Goal: Transaction & Acquisition: Obtain resource

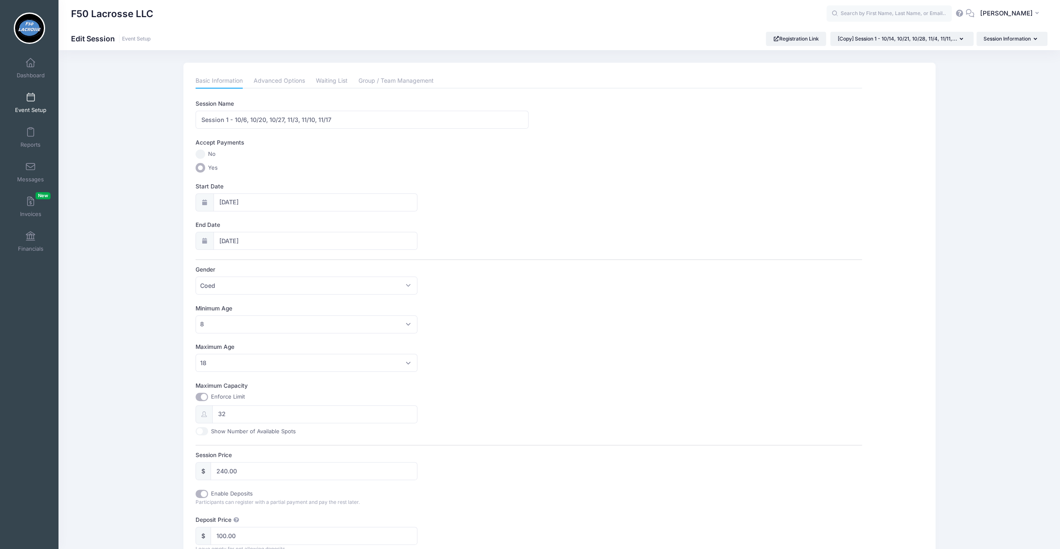
click at [31, 94] on span at bounding box center [31, 97] width 0 height 9
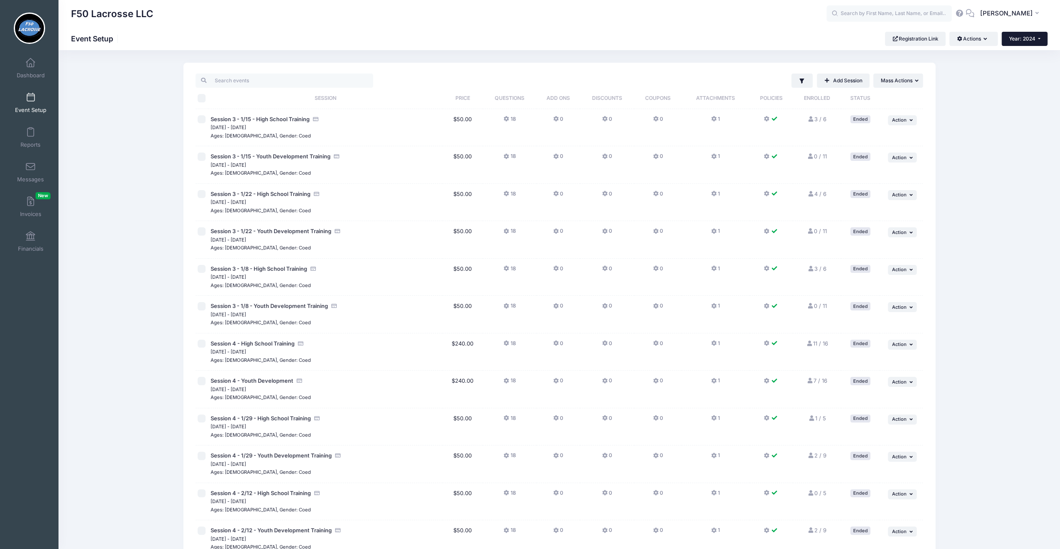
click at [1022, 41] on span "Year: 2024" at bounding box center [1022, 39] width 26 height 6
click at [1020, 51] on link "Year: 2025" at bounding box center [1029, 54] width 54 height 11
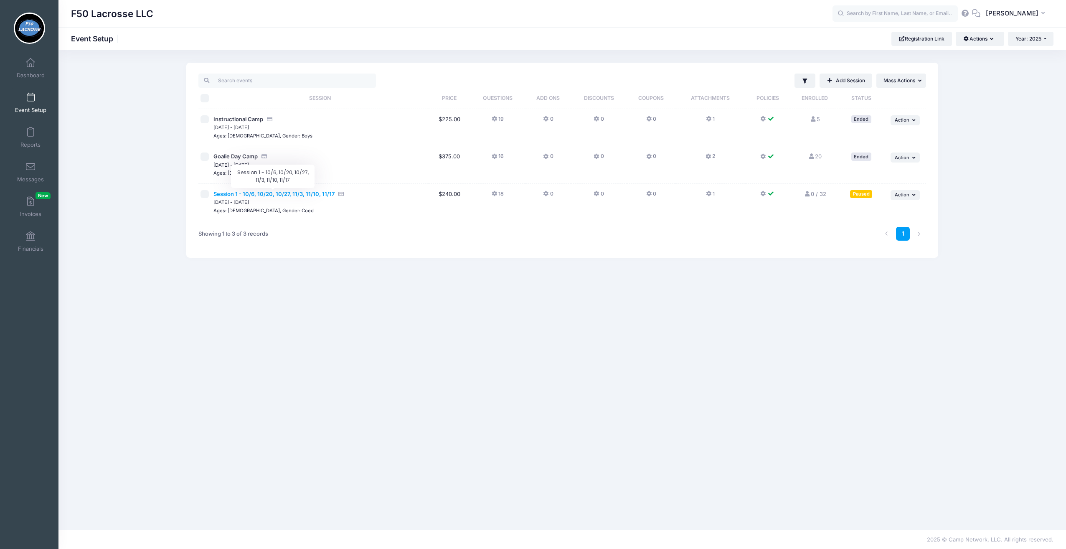
click at [281, 195] on span "Session 1 - 10/6, 10/20, 10/27, 11/3, 11/10, 11/17" at bounding box center [274, 194] width 121 height 7
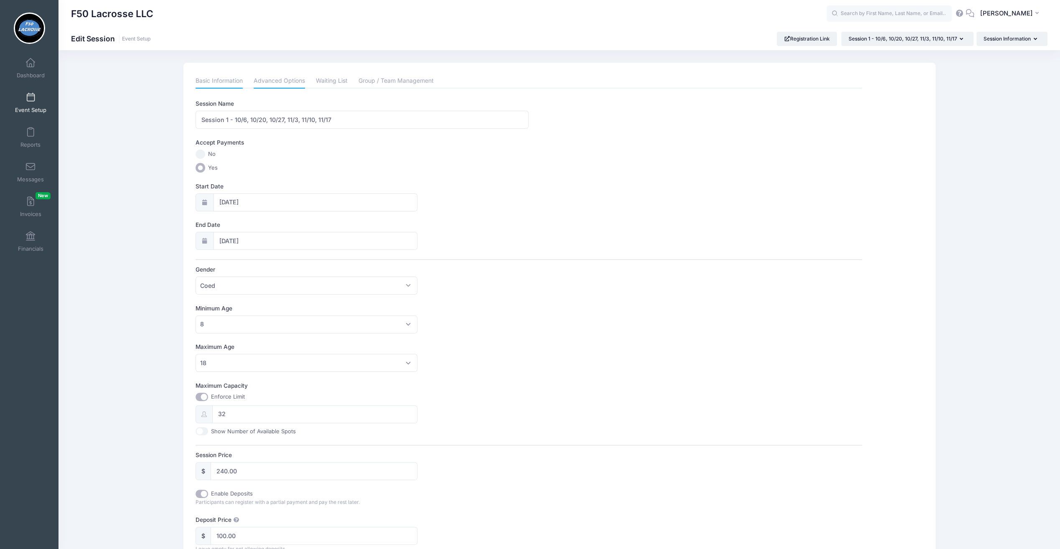
click at [280, 83] on link "Advanced Options" at bounding box center [279, 81] width 51 height 15
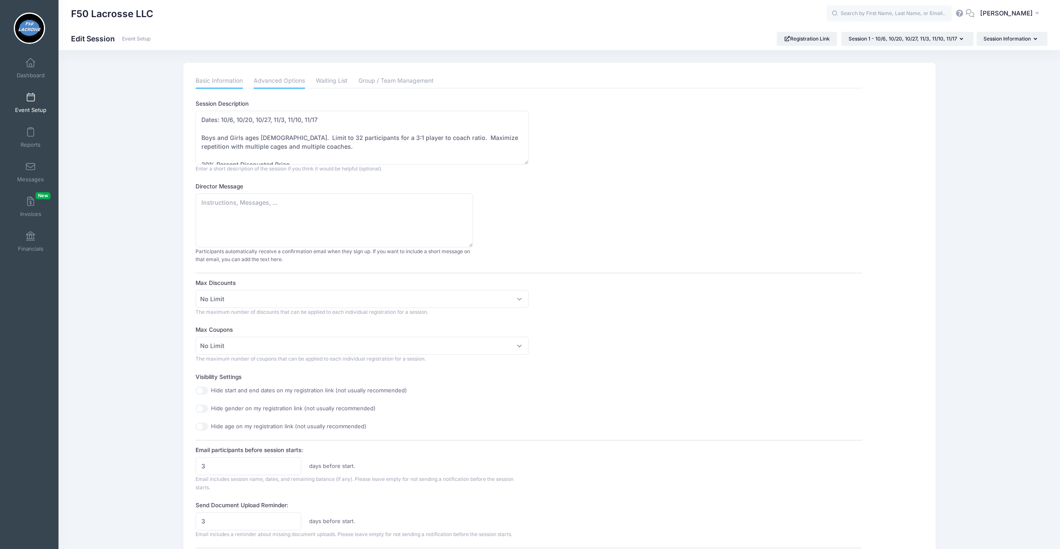
click at [236, 79] on link "Basic Information" at bounding box center [219, 81] width 47 height 15
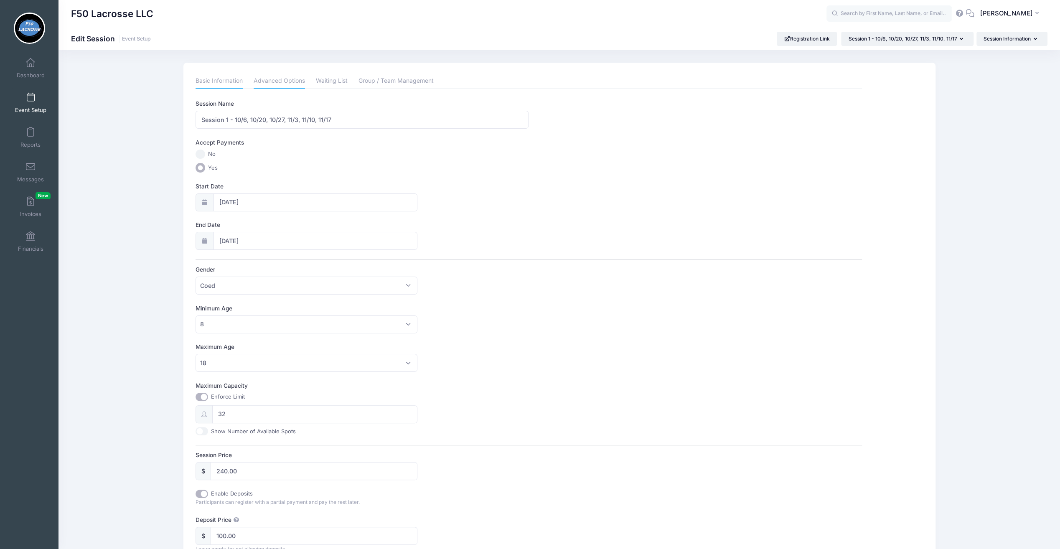
click at [267, 76] on link "Advanced Options" at bounding box center [279, 81] width 51 height 15
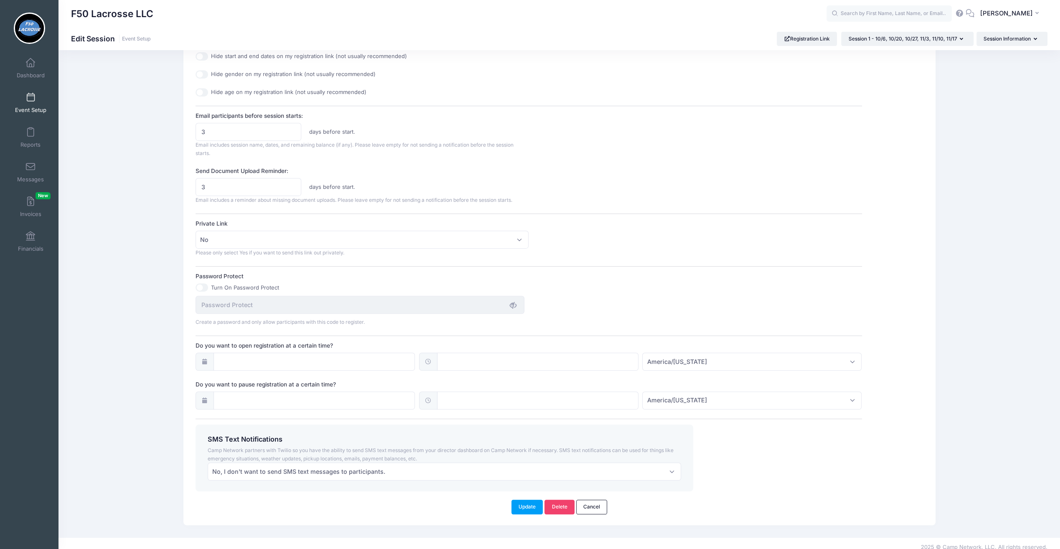
scroll to position [338, 0]
click at [526, 496] on button "Update" at bounding box center [527, 503] width 32 height 14
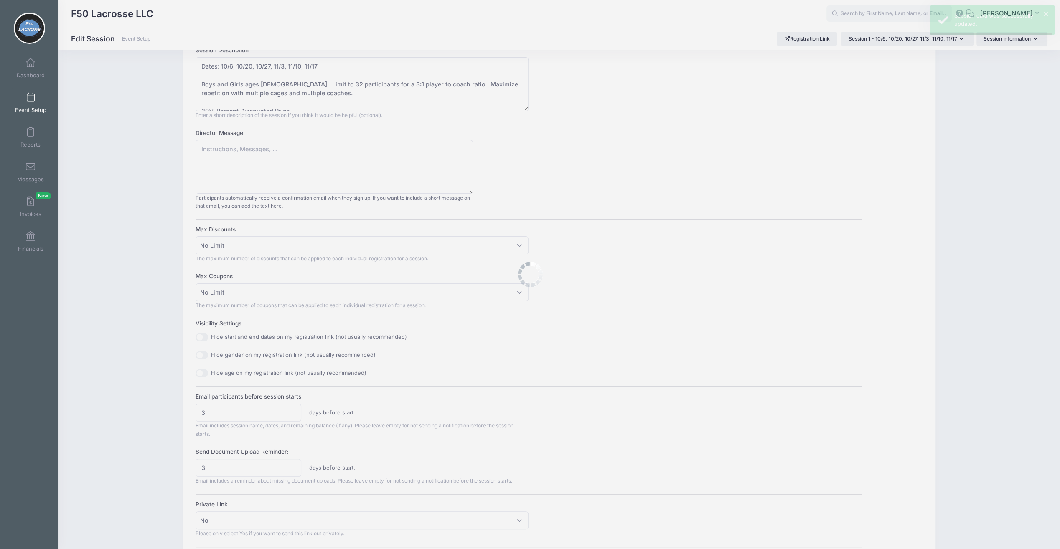
scroll to position [0, 0]
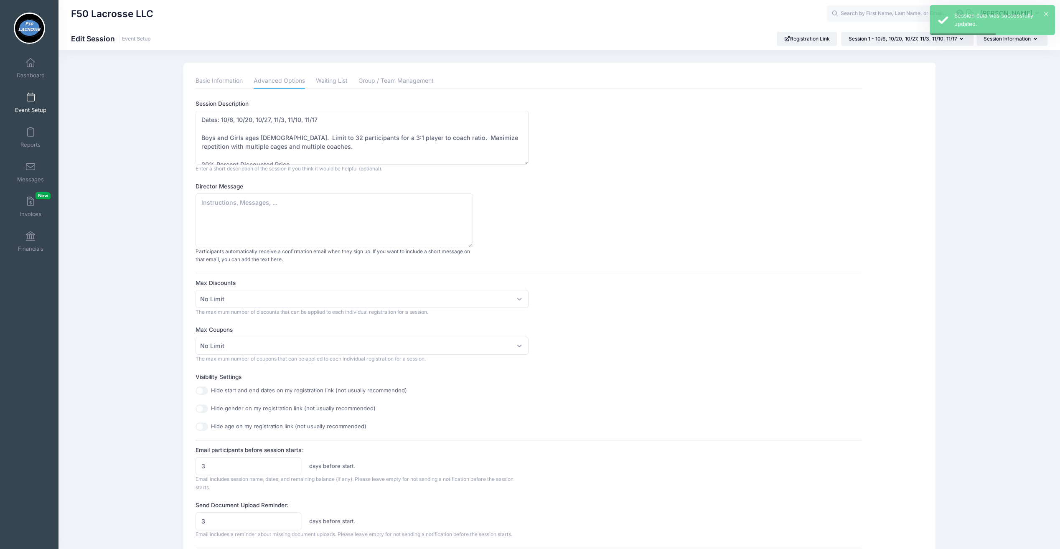
click at [31, 94] on span at bounding box center [31, 97] width 0 height 9
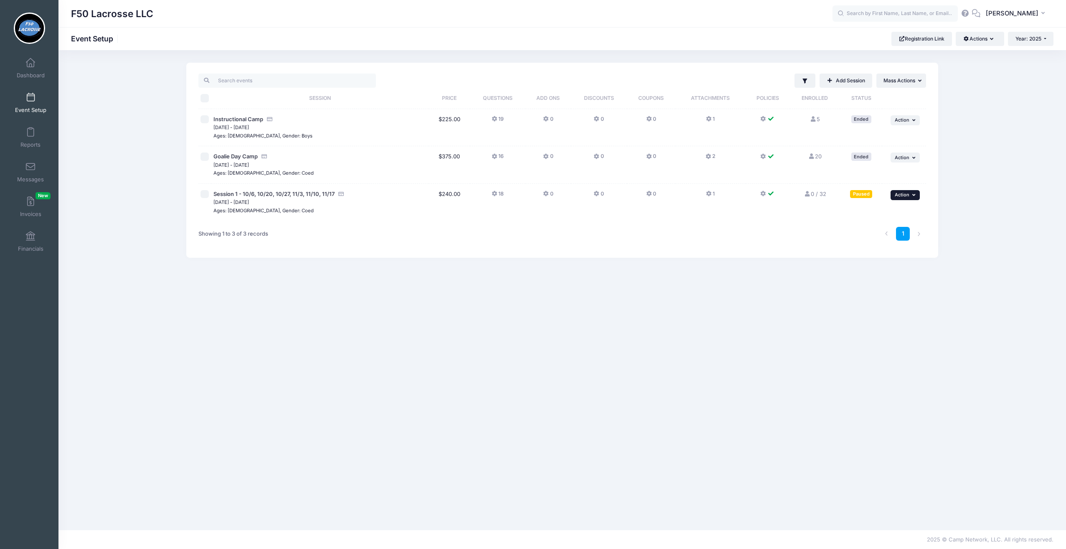
click at [904, 192] on span "Action" at bounding box center [902, 195] width 15 height 6
click at [888, 213] on link "Resume Session" at bounding box center [878, 213] width 76 height 16
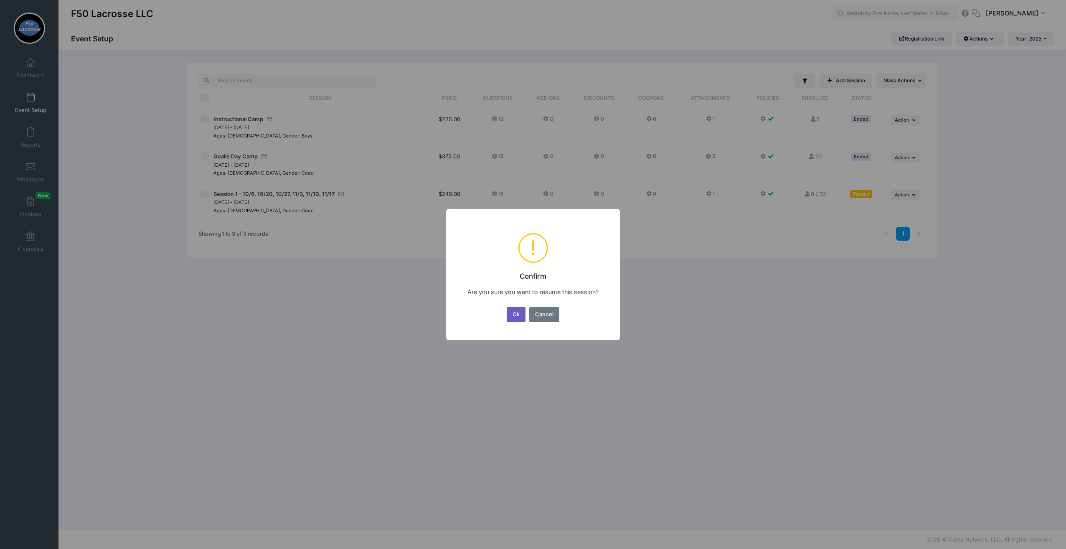
click at [510, 320] on button "Ok" at bounding box center [516, 314] width 19 height 15
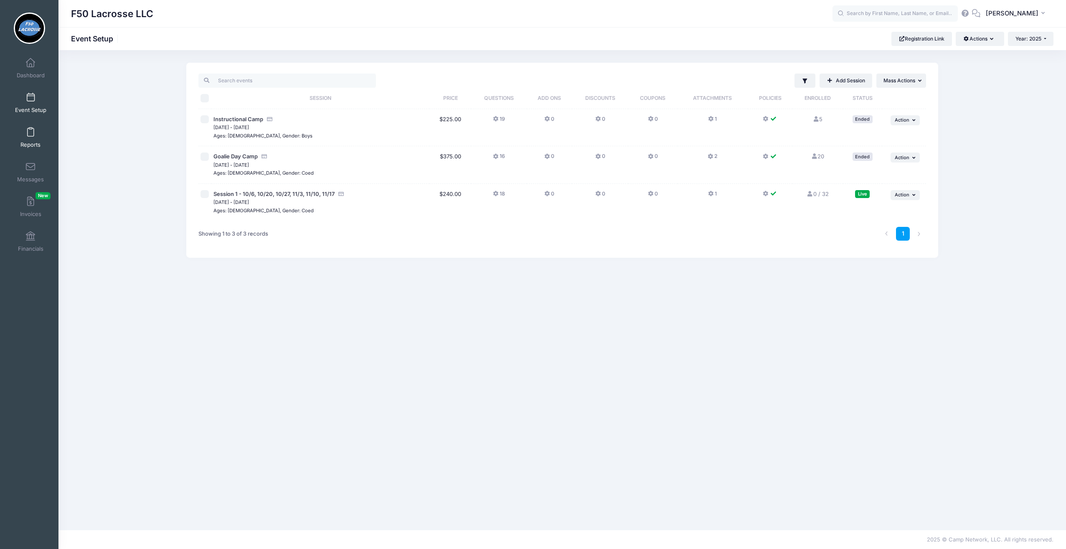
click at [29, 137] on link "Reports" at bounding box center [31, 137] width 40 height 29
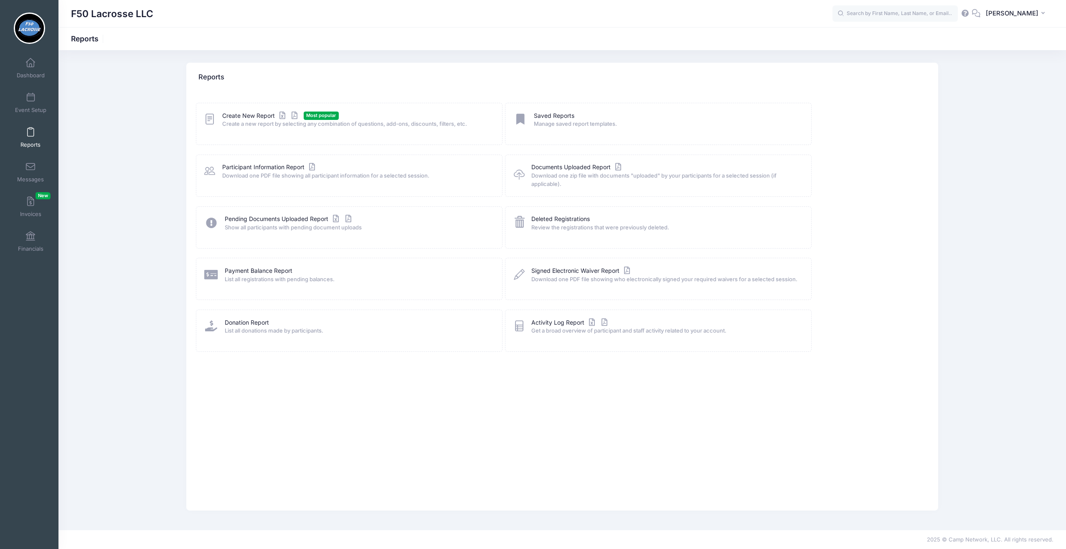
click at [246, 121] on span "Create a new report by selecting any combination of questions, add-ons, discoun…" at bounding box center [356, 124] width 269 height 8
click at [297, 114] on icon at bounding box center [295, 116] width 10 height 6
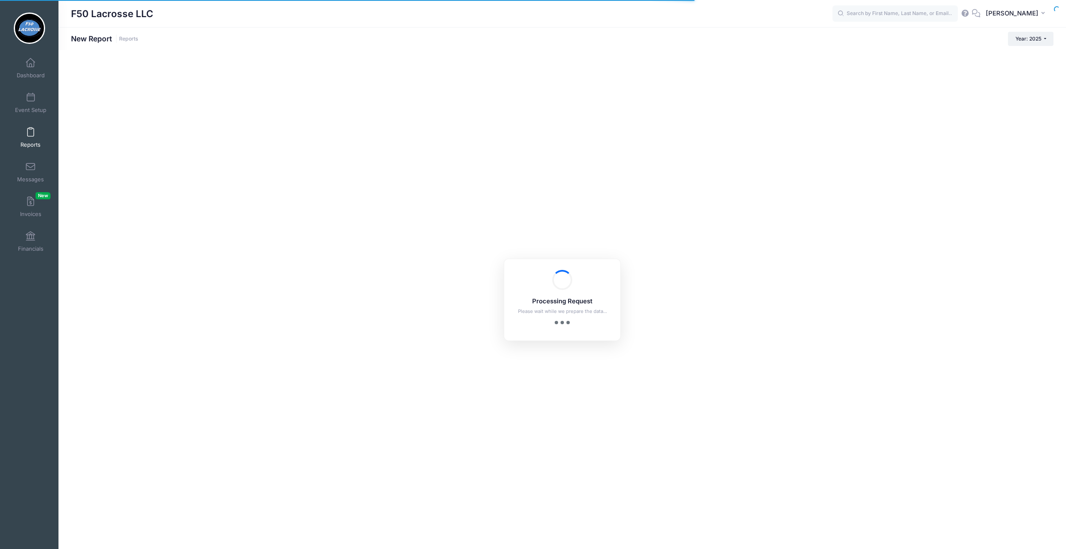
checkbox input "true"
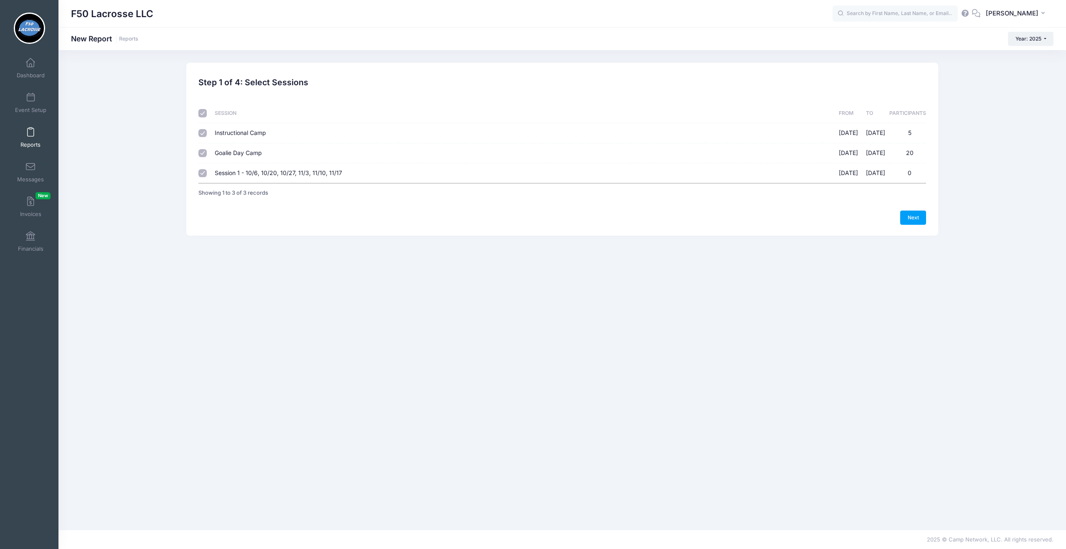
click at [202, 135] on input "Instructional Camp 06/30/2025 - 07/02/2025 5" at bounding box center [202, 133] width 8 height 8
checkbox input "false"
click at [203, 171] on input "Session 1 - 10/6, 10/20, 10/27, 11/3, 11/10, 11/17 09/10/2025 - 09/29/2025 0" at bounding box center [202, 173] width 8 height 8
checkbox input "false"
click at [912, 217] on link "Next" at bounding box center [913, 218] width 26 height 14
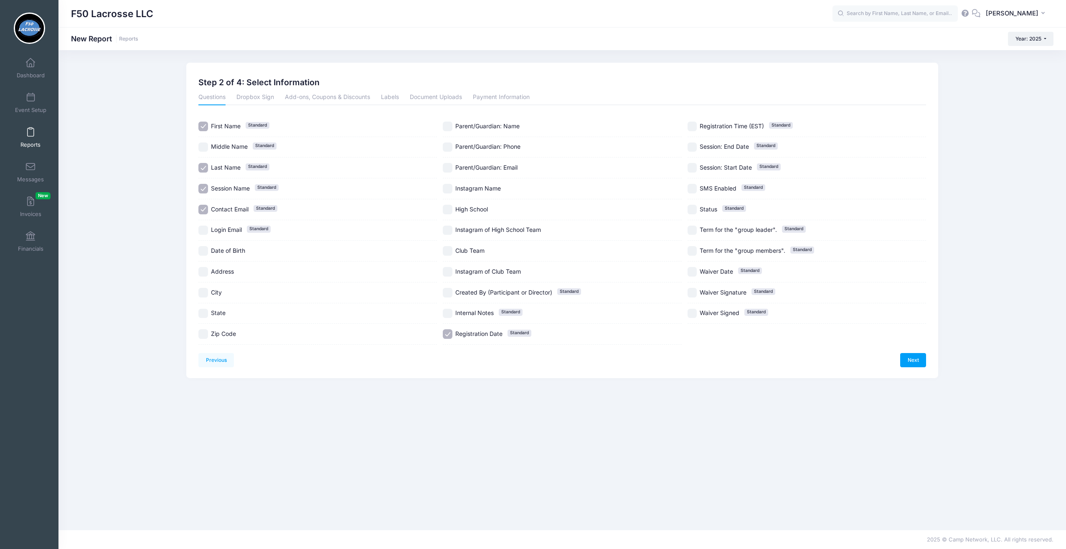
click at [203, 188] on input "Session Name Standard" at bounding box center [203, 189] width 10 height 10
checkbox input "false"
click at [204, 167] on input "Last Name Standard" at bounding box center [203, 168] width 10 height 10
checkbox input "false"
click at [205, 125] on input "First Name Standard" at bounding box center [203, 127] width 10 height 10
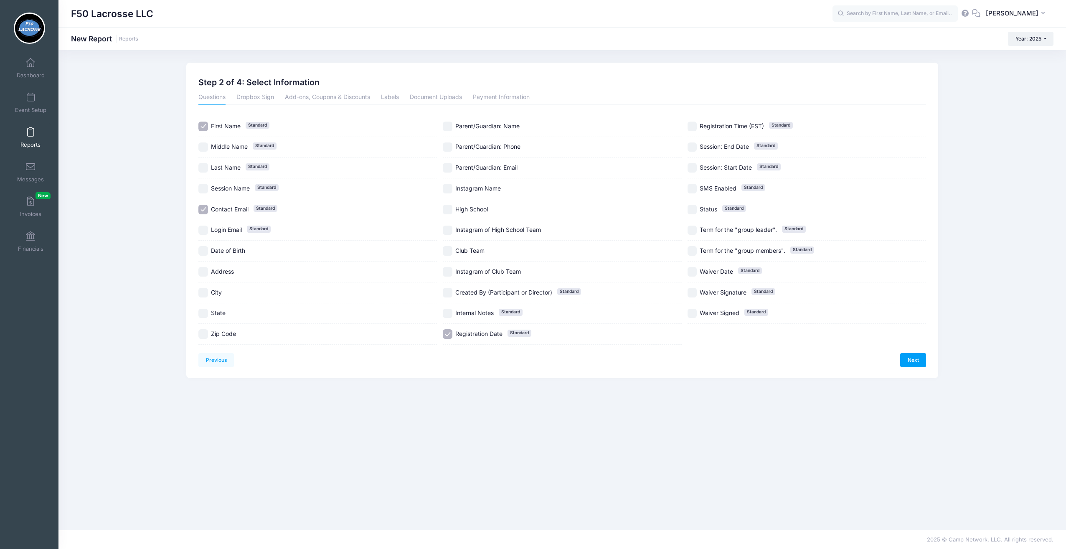
checkbox input "false"
click at [905, 356] on link "Next" at bounding box center [913, 360] width 26 height 14
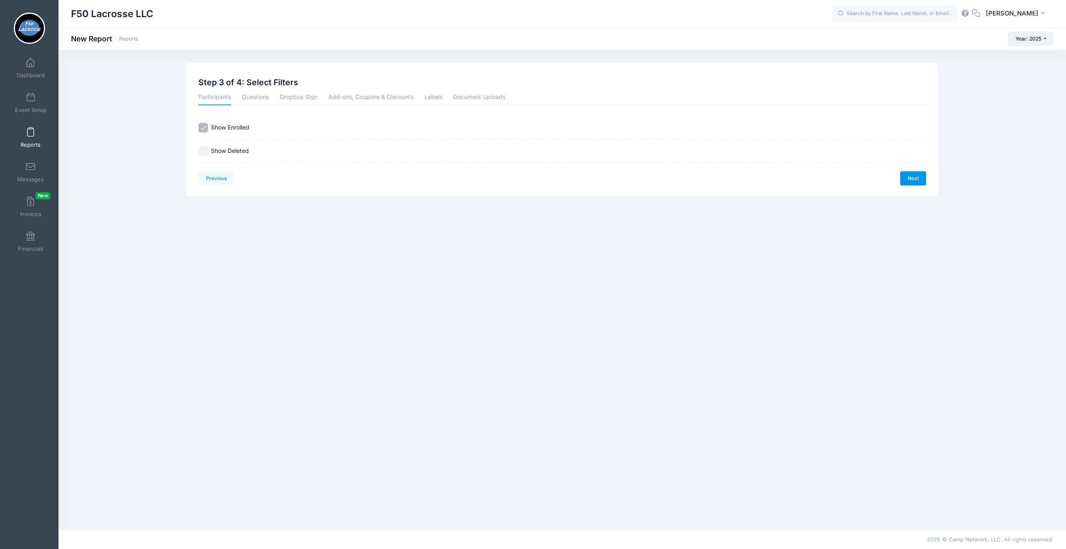
click at [918, 178] on link "Next" at bounding box center [913, 178] width 26 height 14
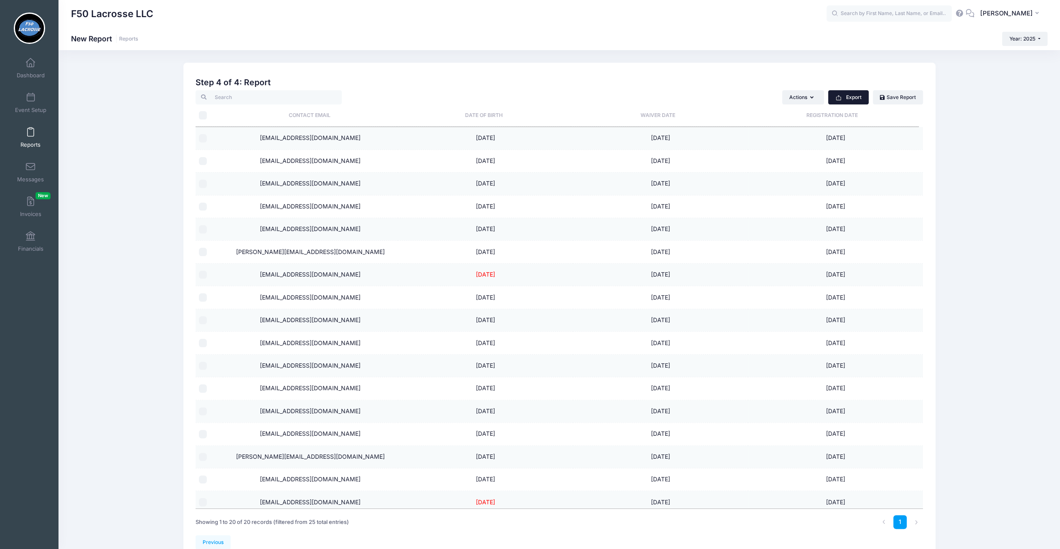
click at [858, 100] on button "Export" at bounding box center [848, 97] width 41 height 14
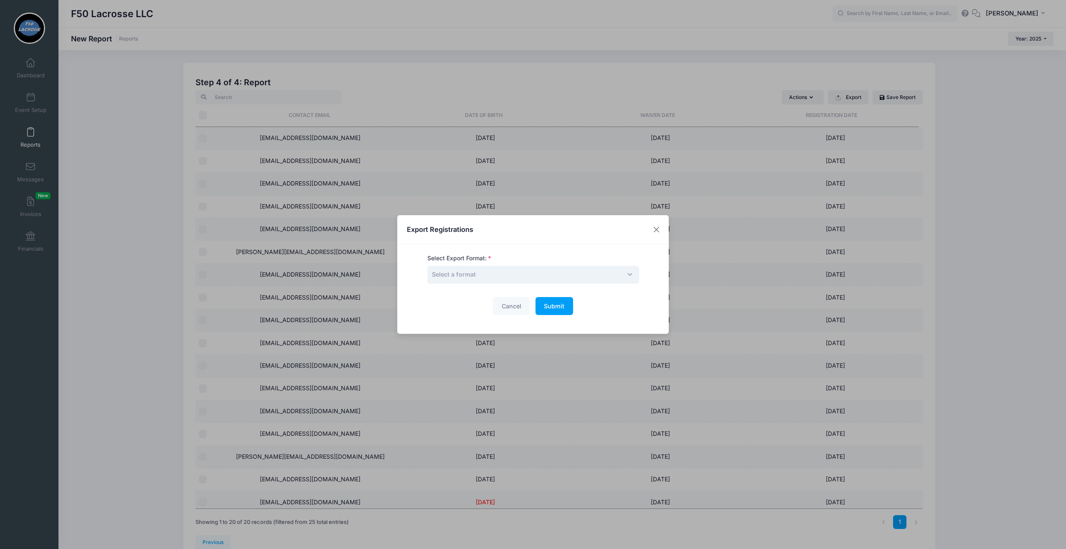
click at [606, 275] on span "Select a format" at bounding box center [533, 275] width 212 height 18
select select "excel"
click at [562, 310] on button "Submit Please wait..." at bounding box center [555, 306] width 38 height 18
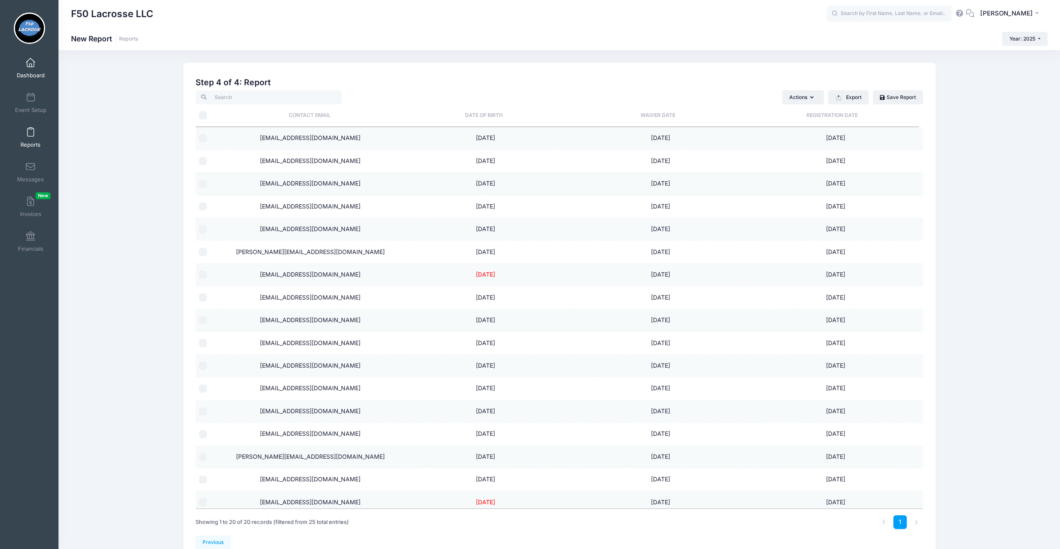
click at [31, 66] on span at bounding box center [31, 62] width 0 height 9
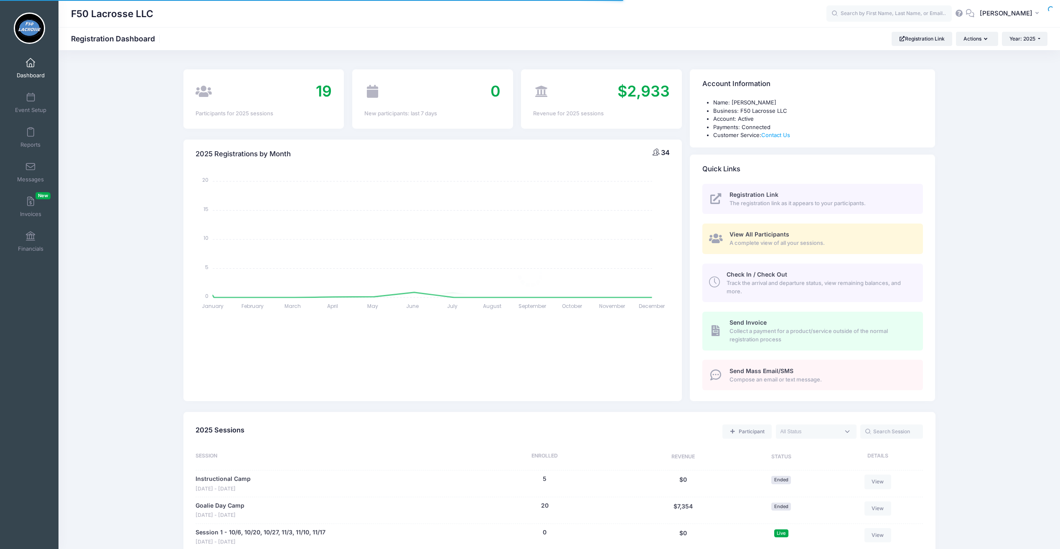
select select
